Goal: Task Accomplishment & Management: Manage account settings

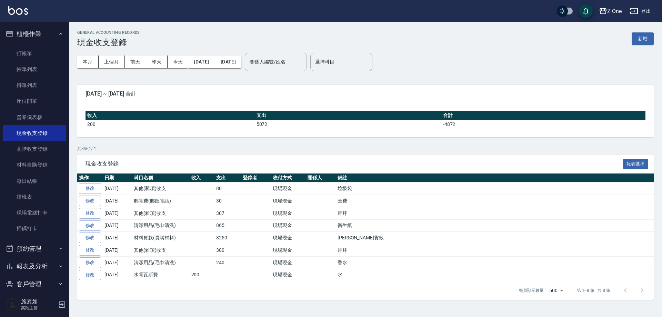
click at [58, 31] on icon "button" at bounding box center [61, 34] width 6 height 6
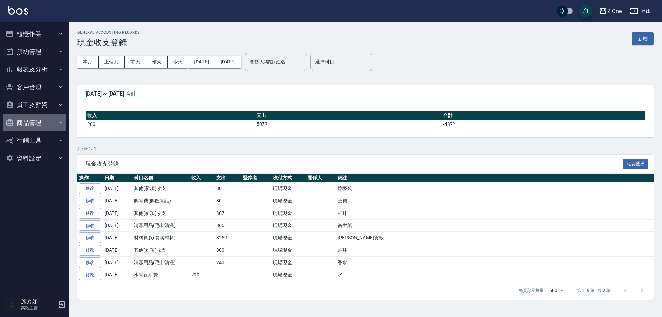
click at [56, 122] on button "商品管理" at bounding box center [34, 123] width 63 height 18
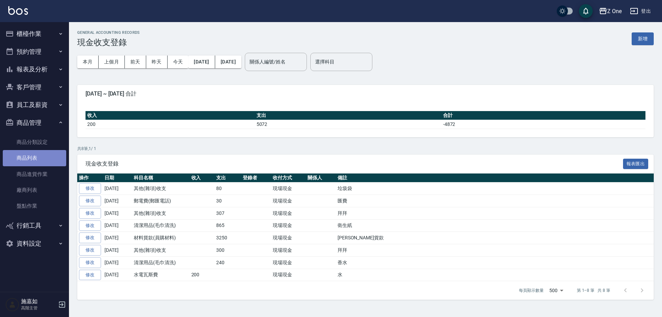
click at [50, 155] on link "商品列表" at bounding box center [34, 158] width 63 height 16
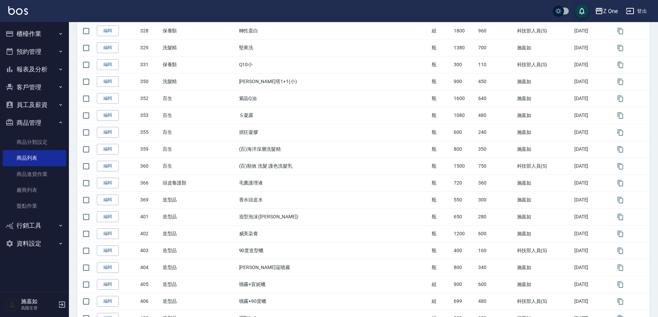
scroll to position [570, 0]
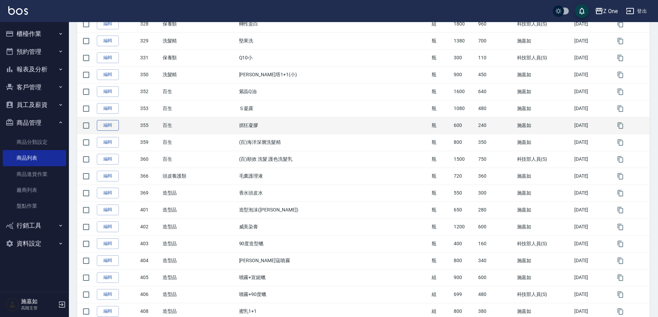
click at [114, 125] on link "編輯" at bounding box center [108, 125] width 22 height 11
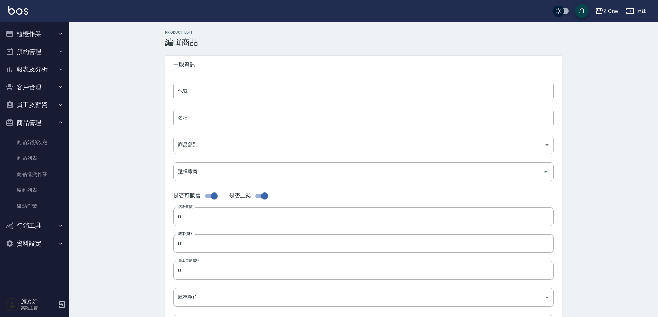
type input "355"
type input "抓狂凝膠"
type input "627ea0cf-c686-417d-8de1-d50ee6e7ea84"
type input "600"
type input "240"
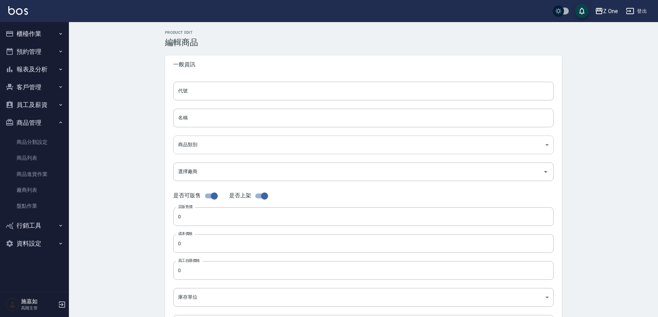
type input "240"
type input "瓶"
type input "UNSET"
click at [225, 116] on input "抓狂凝膠" at bounding box center [363, 118] width 381 height 19
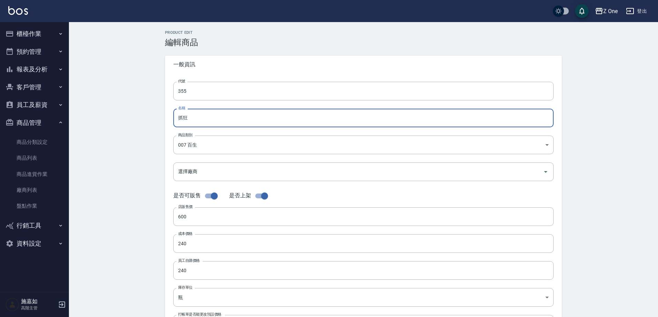
type input "抓"
type input "管理處洗髮精"
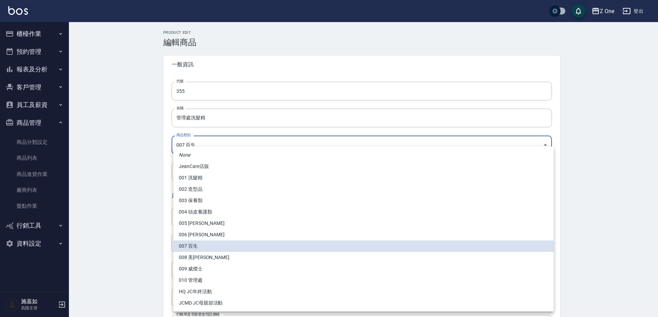
click at [226, 142] on body "Z One 登出 櫃檯作業 打帳單 帳單列表 掛單列表 座位開單 營業儀表板 現金收支登錄 高階收支登錄 材料自購登錄 每日結帳 排班表 現場電腦打卡 掃碼打…" at bounding box center [329, 238] width 658 height 476
click at [226, 178] on li "001 洗髮精" at bounding box center [363, 177] width 381 height 11
type input "49abb130-da1b-4fe6-86d0-71d8c37b7151"
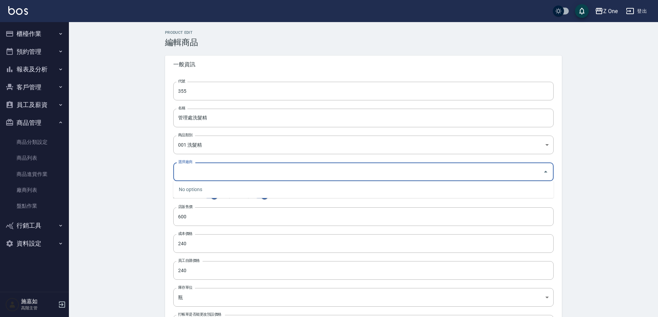
click at [220, 173] on input "選擇廠商" at bounding box center [358, 171] width 364 height 12
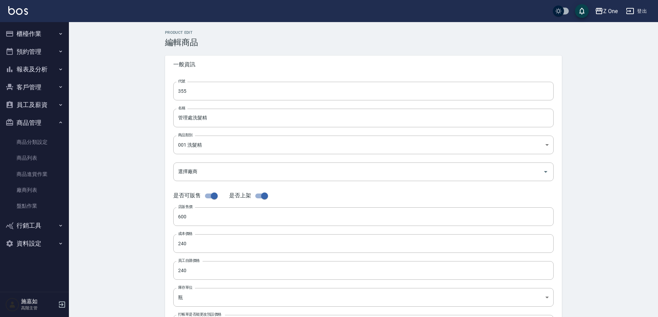
click at [155, 189] on div "Product Edit 編輯商品 一般資訊 代號 355 代號 名稱 管理處洗髮精 名稱 商品類別 001 洗髮精 49abb130-da1b-4fe6…" at bounding box center [363, 249] width 589 height 454
click at [197, 217] on input "600" at bounding box center [363, 216] width 381 height 19
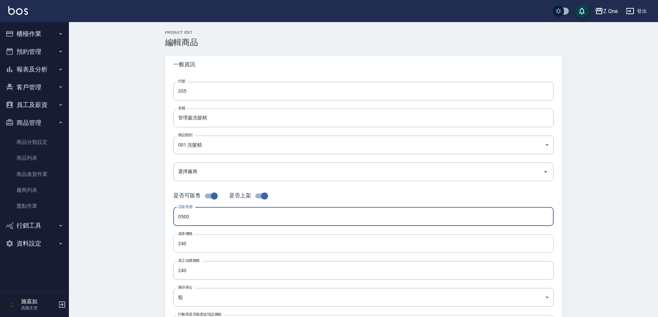
type input "0500"
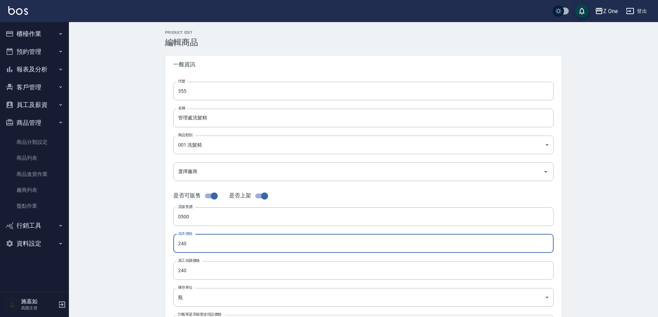
click at [195, 244] on input "240" at bounding box center [363, 243] width 381 height 19
type input "200"
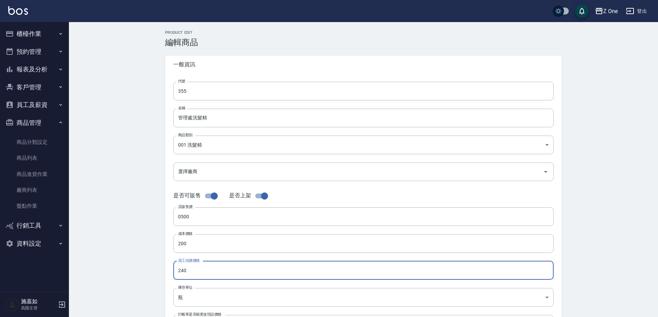
click at [196, 269] on input "240" at bounding box center [363, 270] width 381 height 19
type input "200"
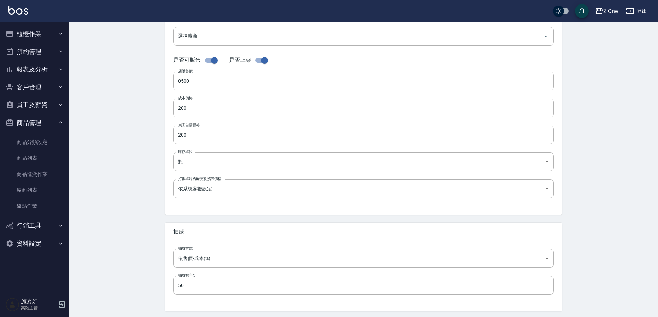
scroll to position [159, 0]
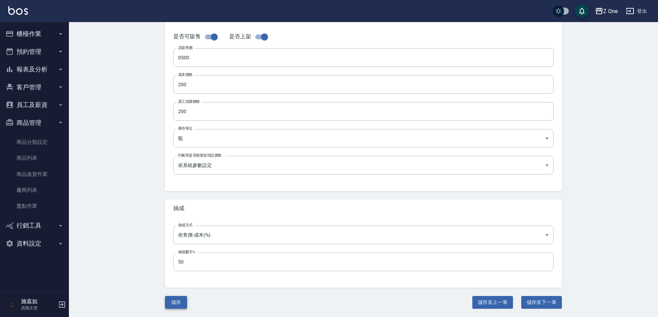
click at [173, 301] on button "儲存" at bounding box center [176, 302] width 22 height 13
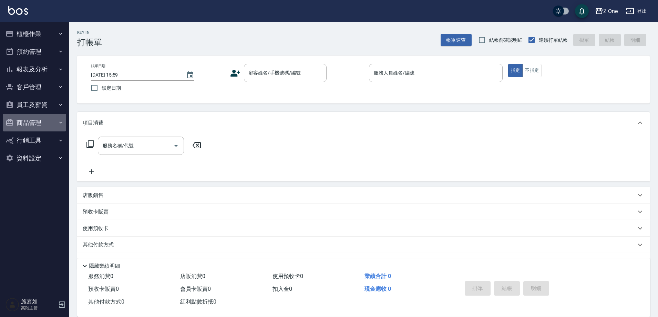
click at [60, 121] on icon "button" at bounding box center [61, 123] width 6 height 6
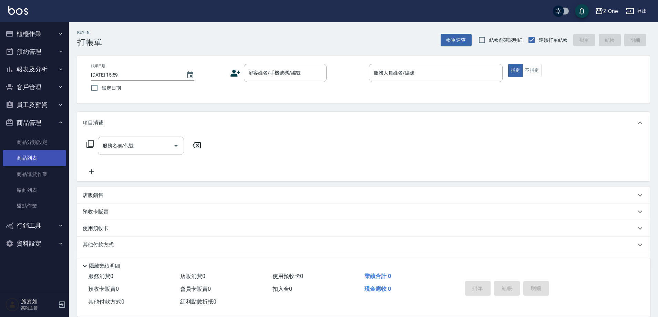
click at [55, 155] on link "商品列表" at bounding box center [34, 158] width 63 height 16
